Goal: Transaction & Acquisition: Purchase product/service

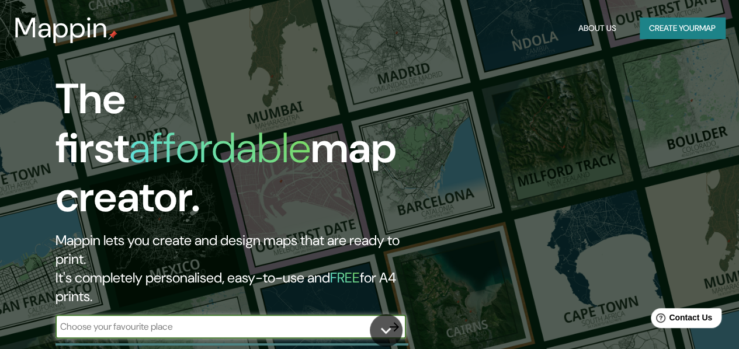
click at [290, 320] on input "text" at bounding box center [218, 326] width 327 height 13
click at [394, 320] on icon "button" at bounding box center [394, 327] width 14 height 14
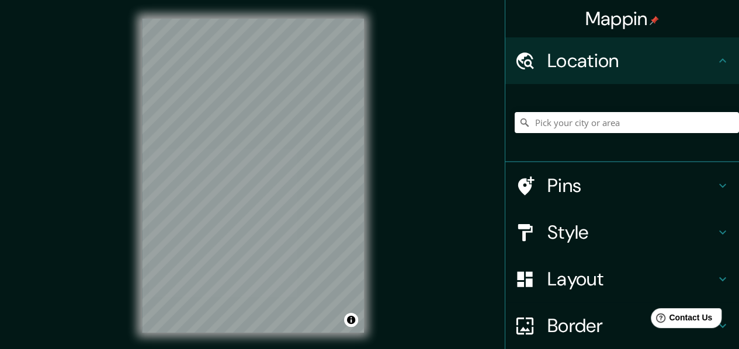
click at [562, 73] on div "Location" at bounding box center [622, 60] width 234 height 47
click at [558, 127] on input "Pick your city or area" at bounding box center [627, 122] width 224 height 21
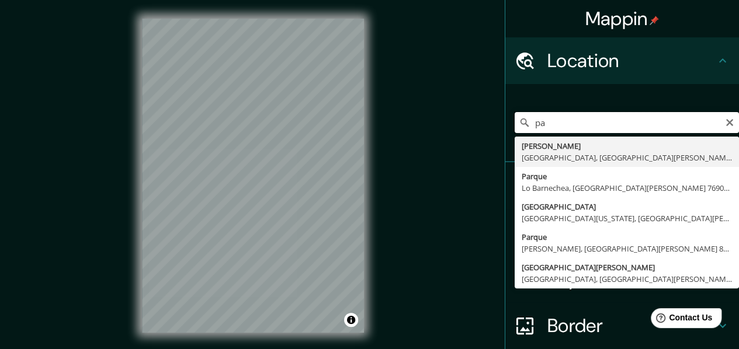
type input "p"
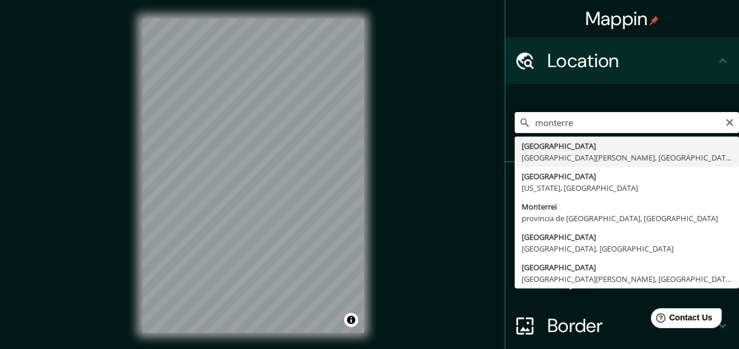
type input "[GEOGRAPHIC_DATA], [GEOGRAPHIC_DATA][PERSON_NAME], [GEOGRAPHIC_DATA]"
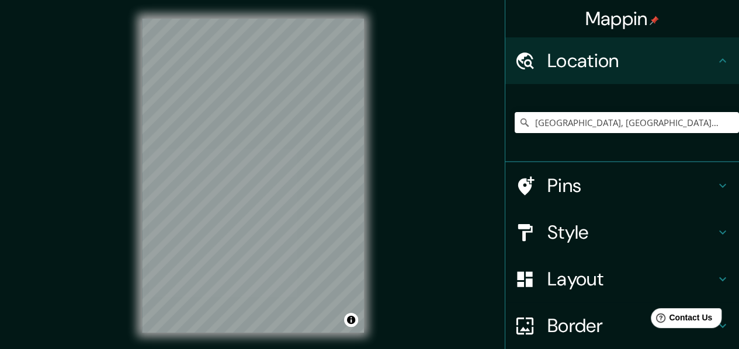
click at [591, 177] on h4 "Pins" at bounding box center [631, 185] width 168 height 23
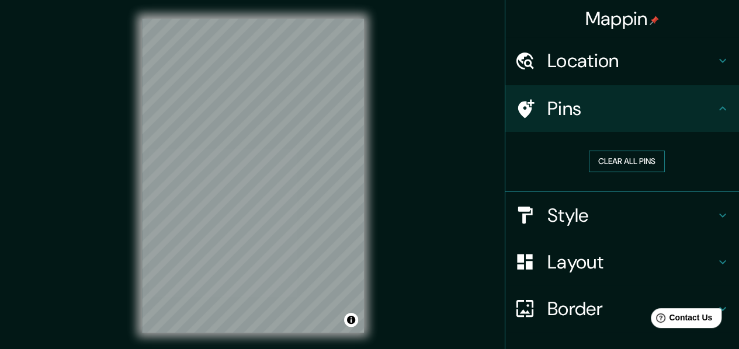
click at [609, 159] on button "Clear all pins" at bounding box center [627, 162] width 76 height 22
click at [647, 158] on button "Clear all pins" at bounding box center [627, 162] width 76 height 22
click at [576, 120] on h4 "Pins" at bounding box center [631, 108] width 168 height 23
click at [715, 106] on icon at bounding box center [722, 109] width 14 height 14
click at [647, 162] on button "Clear all pins" at bounding box center [627, 162] width 76 height 22
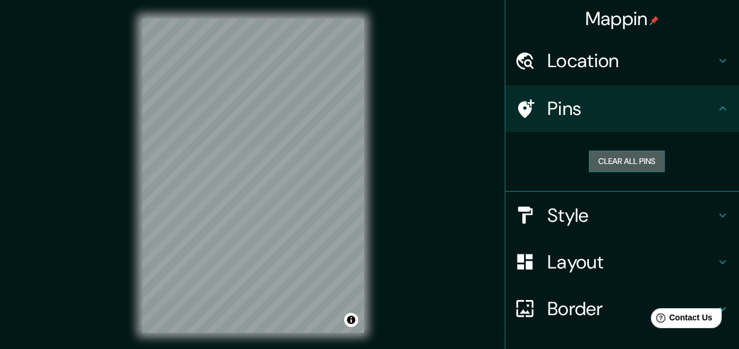
click at [647, 162] on button "Clear all pins" at bounding box center [627, 162] width 76 height 22
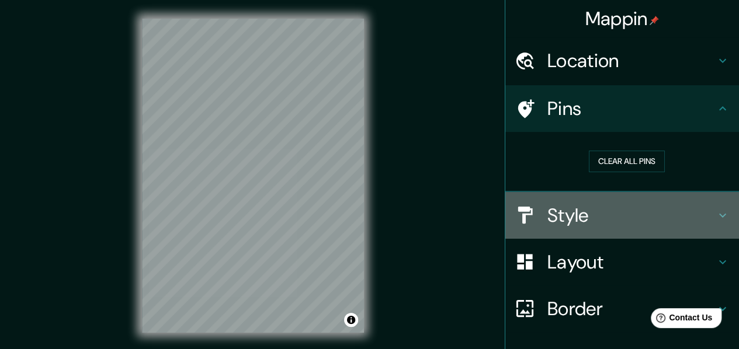
click at [564, 212] on h4 "Style" at bounding box center [631, 215] width 168 height 23
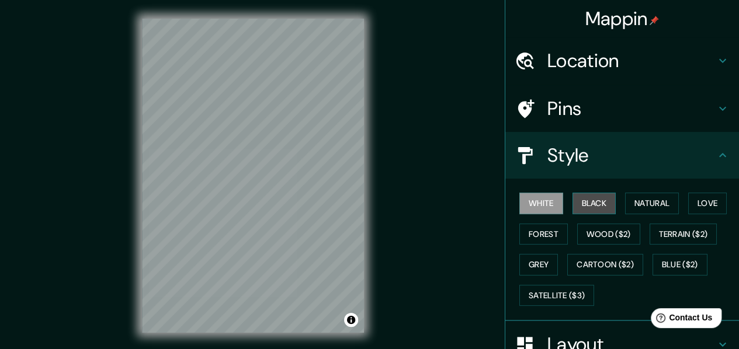
click at [595, 203] on button "Black" at bounding box center [594, 204] width 44 height 22
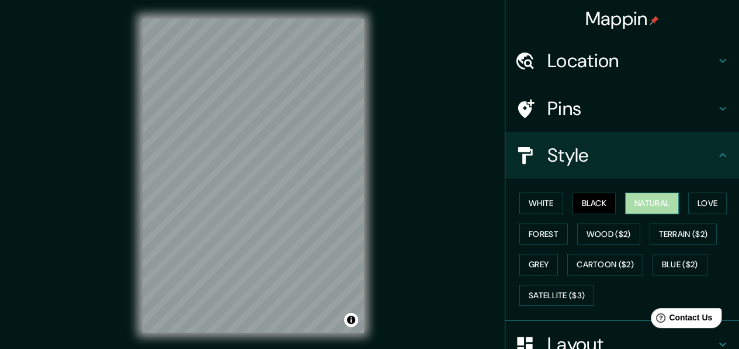
click at [637, 199] on button "Natural" at bounding box center [652, 204] width 54 height 22
click at [697, 206] on button "Love" at bounding box center [707, 204] width 39 height 22
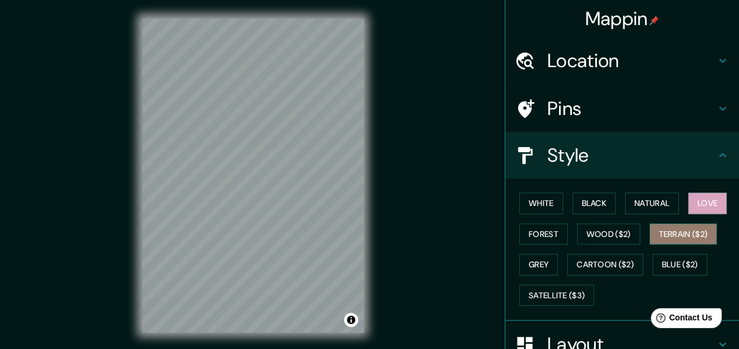
click at [661, 235] on button "Terrain ($2)" at bounding box center [683, 235] width 68 height 22
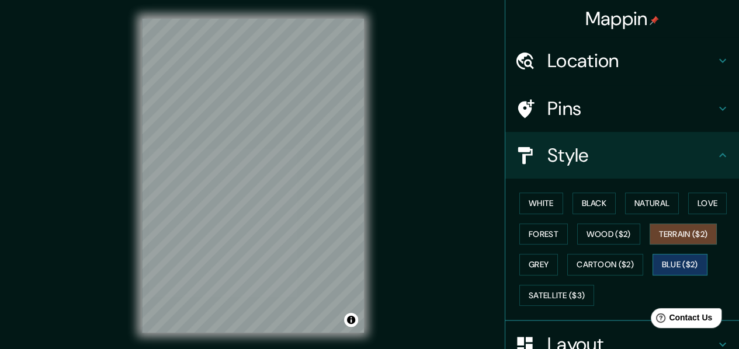
click at [655, 260] on button "Blue ($2)" at bounding box center [679, 265] width 55 height 22
click at [527, 257] on button "Grey" at bounding box center [538, 265] width 39 height 22
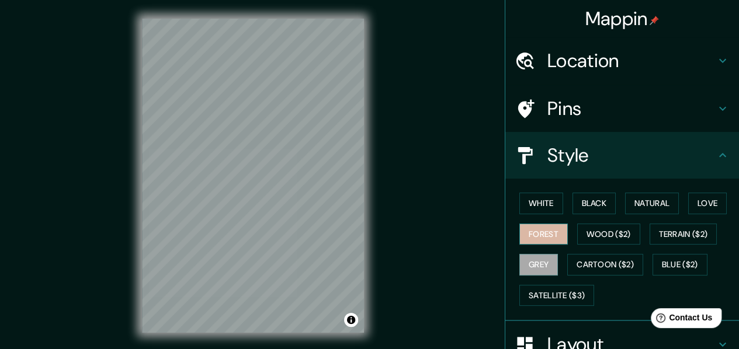
click at [528, 233] on button "Forest" at bounding box center [543, 235] width 48 height 22
click at [558, 200] on div "White Black Natural Love Forest Wood ($2) Terrain ($2) Grey Cartoon ($2) Blue (…" at bounding box center [627, 249] width 224 height 123
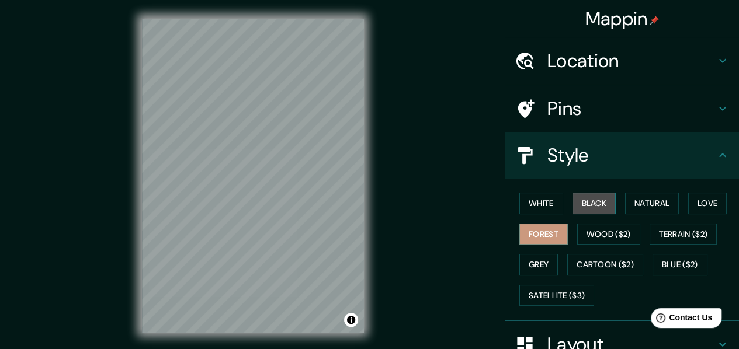
click at [580, 199] on button "Black" at bounding box center [594, 204] width 44 height 22
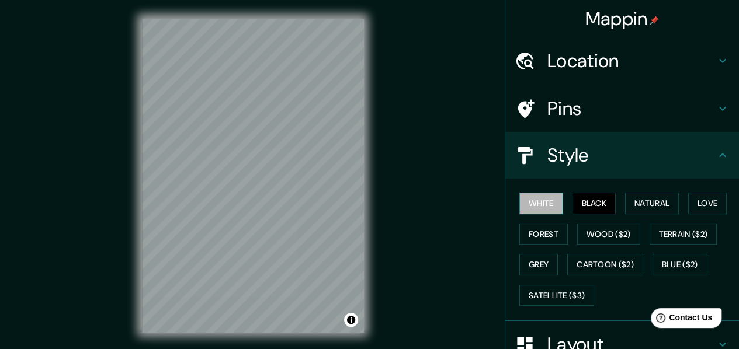
click at [520, 209] on button "White" at bounding box center [541, 204] width 44 height 22
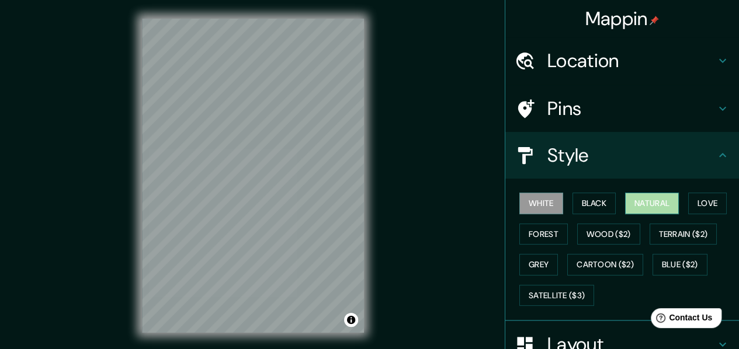
click at [627, 199] on button "Natural" at bounding box center [652, 204] width 54 height 22
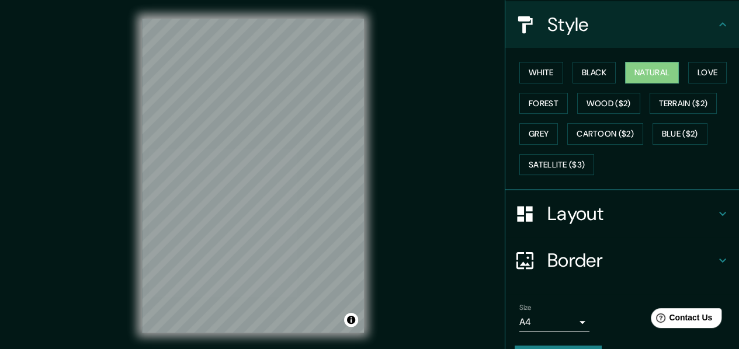
scroll to position [133, 0]
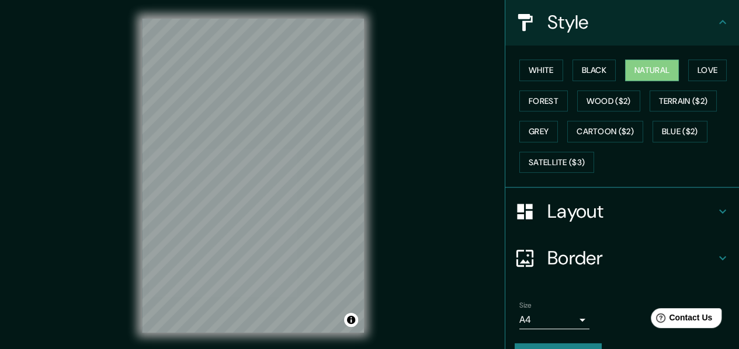
drag, startPoint x: 697, startPoint y: 232, endPoint x: 722, endPoint y: 213, distance: 31.2
click at [722, 213] on div "Layout" at bounding box center [622, 211] width 234 height 47
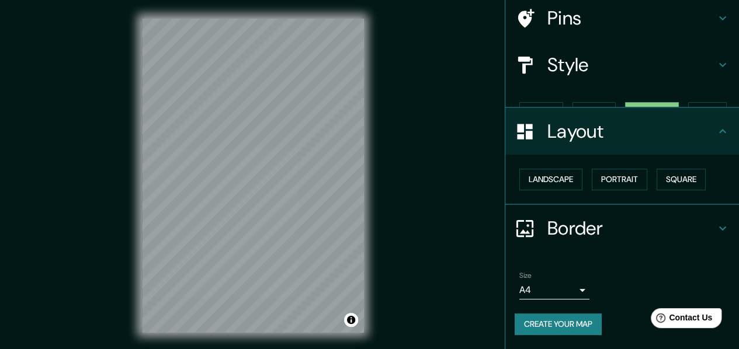
scroll to position [70, 0]
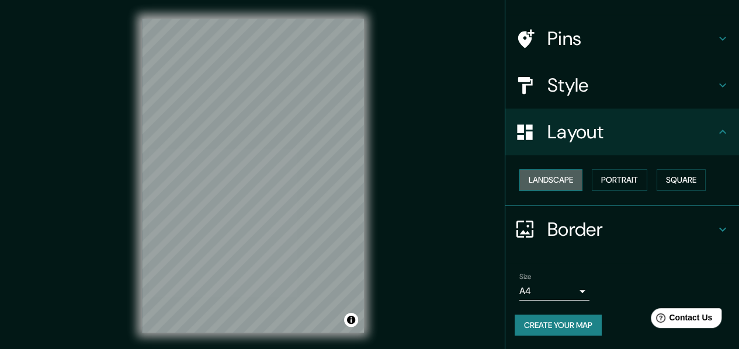
click at [564, 179] on button "Landscape" at bounding box center [550, 180] width 63 height 22
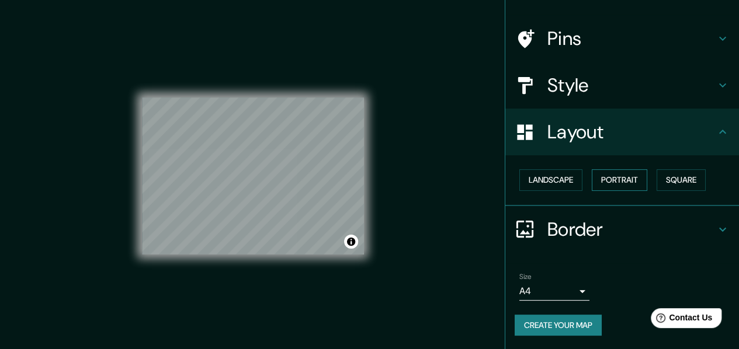
click at [596, 184] on button "Portrait" at bounding box center [619, 180] width 55 height 22
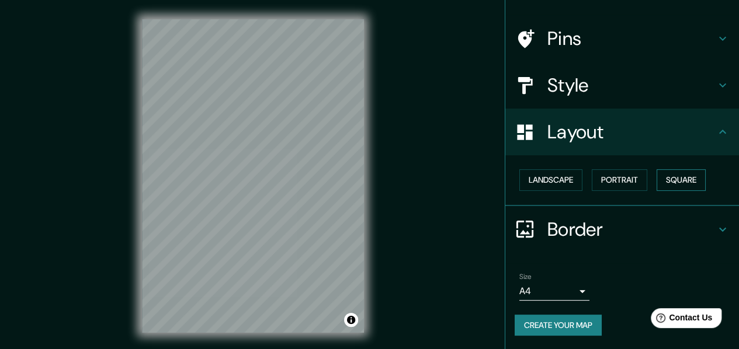
click at [656, 183] on button "Square" at bounding box center [680, 180] width 49 height 22
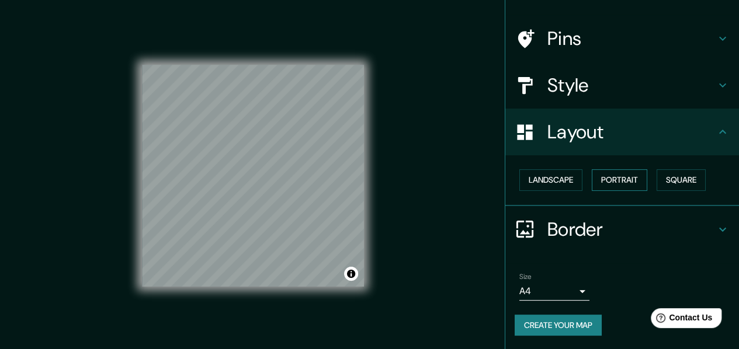
click at [609, 175] on button "Portrait" at bounding box center [619, 180] width 55 height 22
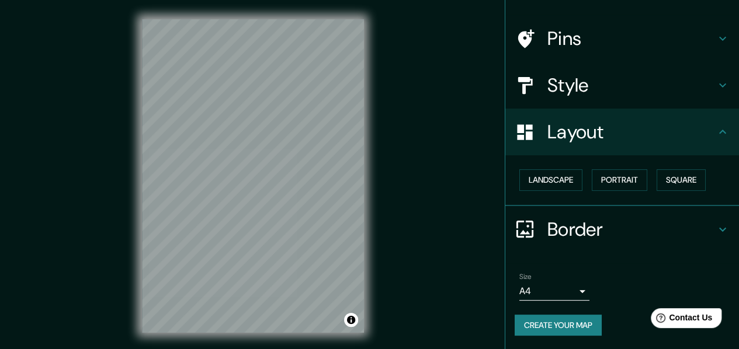
click at [614, 239] on h4 "Border" at bounding box center [631, 229] width 168 height 23
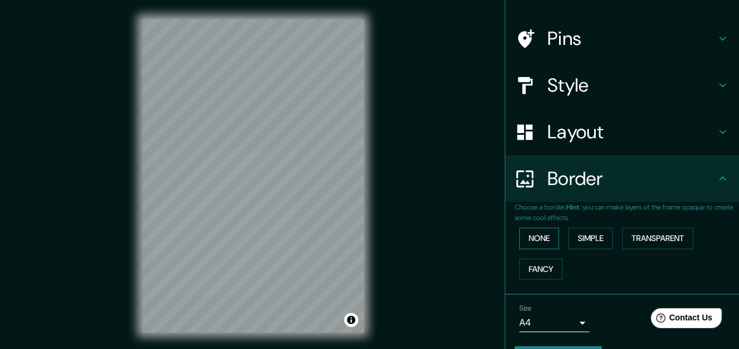
click at [537, 238] on button "None" at bounding box center [539, 239] width 40 height 22
click at [596, 244] on button "Simple" at bounding box center [590, 239] width 44 height 22
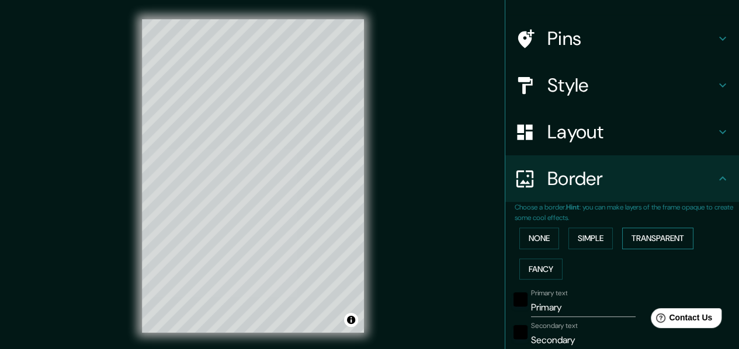
click at [645, 244] on button "Transparent" at bounding box center [657, 239] width 71 height 22
click at [530, 265] on button "Fancy" at bounding box center [540, 270] width 43 height 22
click at [531, 237] on button "None" at bounding box center [539, 239] width 40 height 22
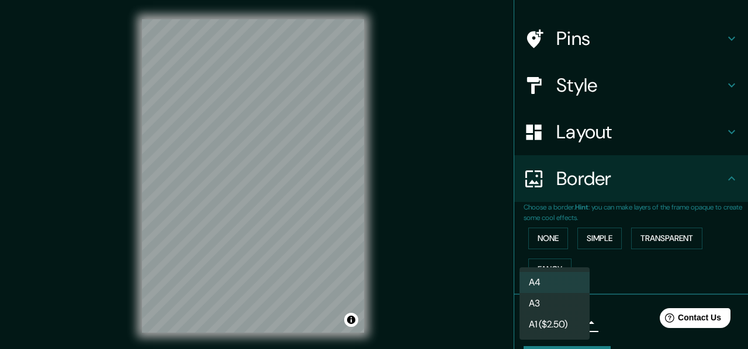
click at [564, 325] on body "Mappin Location [GEOGRAPHIC_DATA], [GEOGRAPHIC_DATA][PERSON_NAME], [GEOGRAPHIC_…" at bounding box center [374, 174] width 748 height 349
click at [563, 307] on li "A3" at bounding box center [554, 303] width 70 height 21
click at [550, 321] on body "Mappin Location [GEOGRAPHIC_DATA], [GEOGRAPHIC_DATA][PERSON_NAME], [GEOGRAPHIC_…" at bounding box center [374, 174] width 748 height 349
click at [554, 287] on li "A4" at bounding box center [554, 282] width 70 height 21
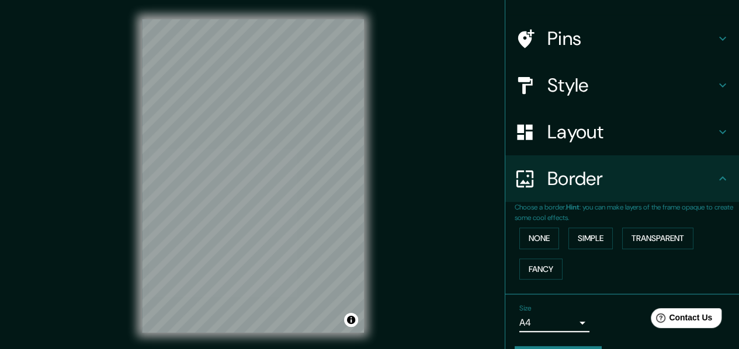
click at [548, 317] on body "Mappin Location [GEOGRAPHIC_DATA], [GEOGRAPHIC_DATA][PERSON_NAME], [GEOGRAPHIC_…" at bounding box center [369, 174] width 739 height 349
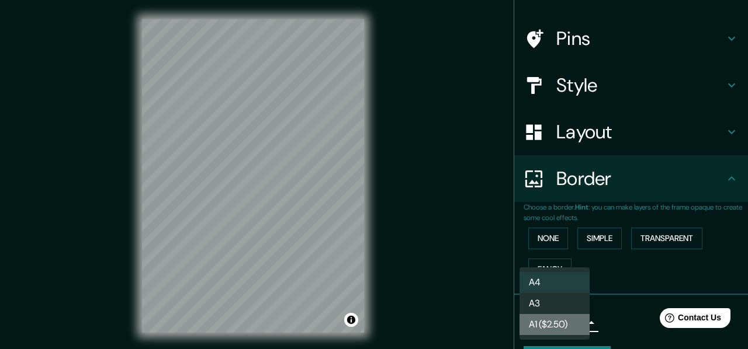
click at [544, 327] on li "A1 ($2.50)" at bounding box center [554, 324] width 70 height 21
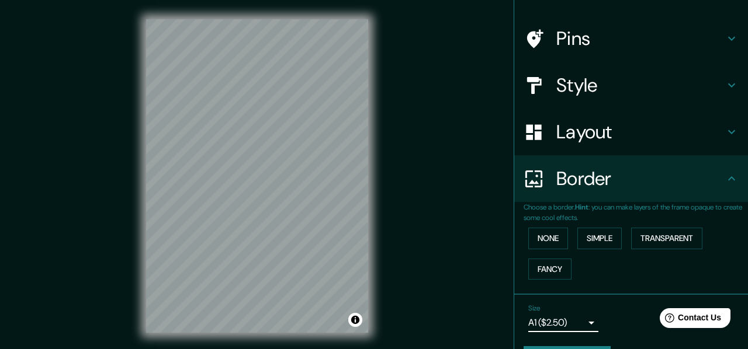
click at [545, 323] on body "Mappin Location [GEOGRAPHIC_DATA], [GEOGRAPHIC_DATA][PERSON_NAME], [GEOGRAPHIC_…" at bounding box center [374, 174] width 748 height 349
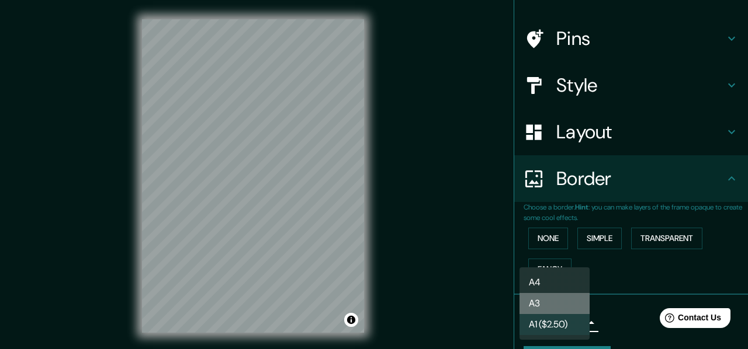
click at [545, 300] on li "A3" at bounding box center [554, 303] width 70 height 21
click at [541, 318] on body "Mappin Location [GEOGRAPHIC_DATA], [GEOGRAPHIC_DATA][PERSON_NAME], [GEOGRAPHIC_…" at bounding box center [374, 174] width 748 height 349
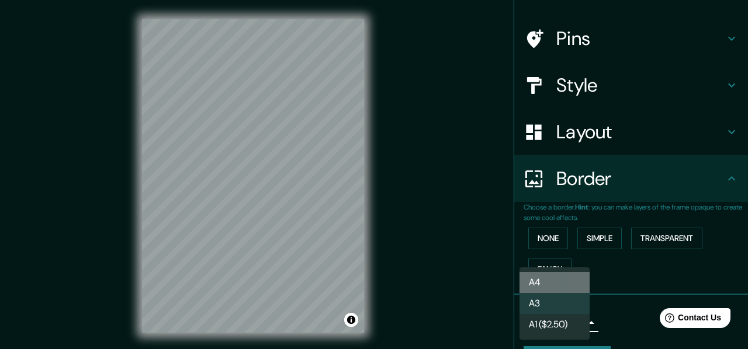
click at [547, 284] on li "A4" at bounding box center [554, 282] width 70 height 21
type input "single"
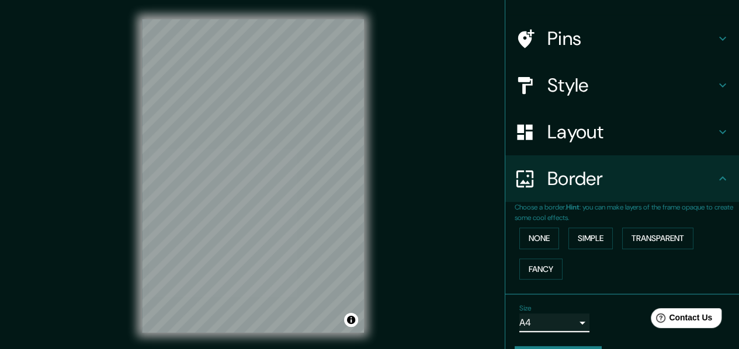
scroll to position [102, 0]
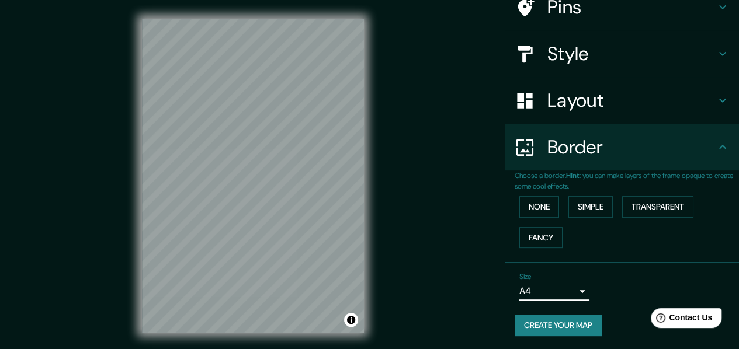
click at [566, 323] on button "Create your map" at bounding box center [558, 326] width 87 height 22
click at [568, 318] on button "Create your map" at bounding box center [558, 326] width 87 height 22
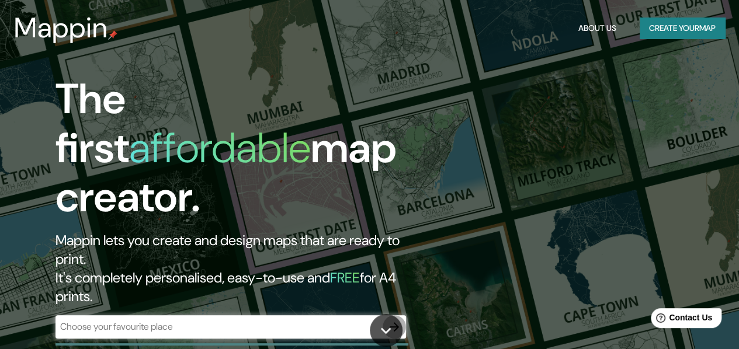
click at [390, 320] on icon "button" at bounding box center [394, 327] width 14 height 14
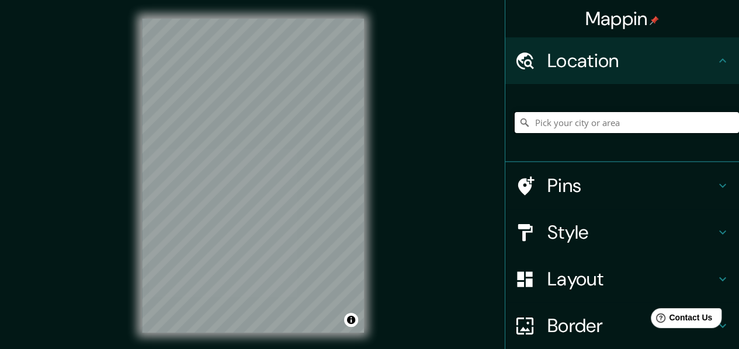
click at [571, 121] on input "Pick your city or area" at bounding box center [627, 122] width 224 height 21
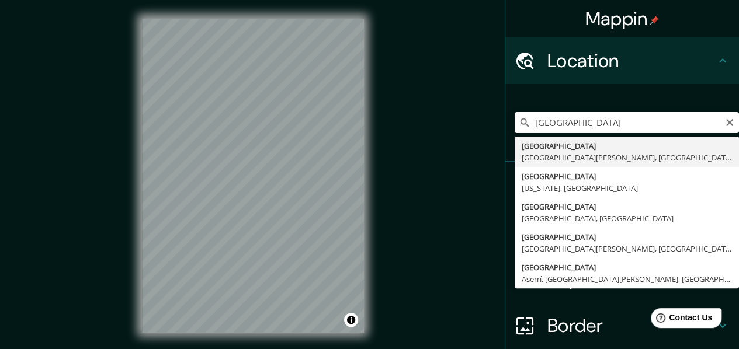
type input "[GEOGRAPHIC_DATA], [GEOGRAPHIC_DATA][PERSON_NAME], [GEOGRAPHIC_DATA]"
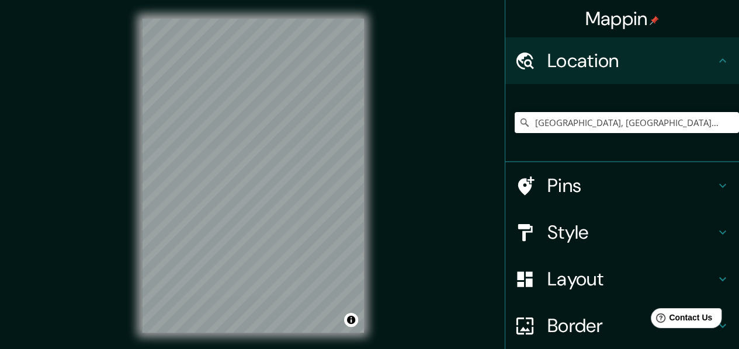
click at [0, 145] on div "Mappin Location [GEOGRAPHIC_DATA], [GEOGRAPHIC_DATA][PERSON_NAME], [GEOGRAPHIC_…" at bounding box center [369, 185] width 739 height 370
click at [562, 234] on h4 "Style" at bounding box center [631, 232] width 168 height 23
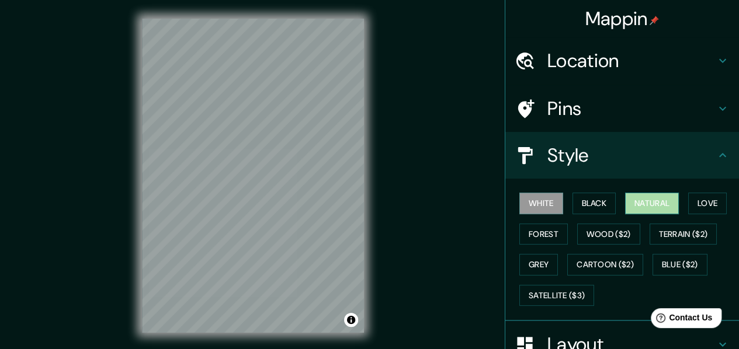
click at [635, 207] on button "Natural" at bounding box center [652, 204] width 54 height 22
